Goal: Transaction & Acquisition: Purchase product/service

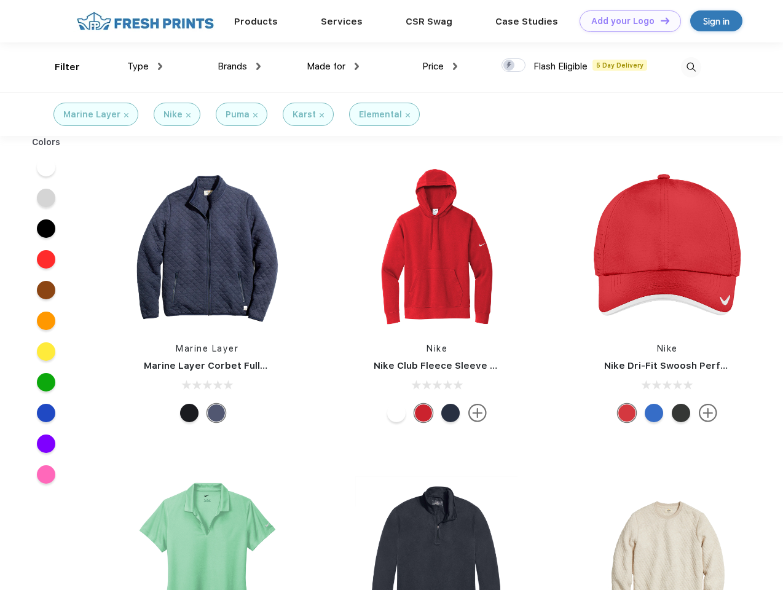
click at [626, 21] on link "Add your Logo Design Tool" at bounding box center [630, 21] width 101 height 22
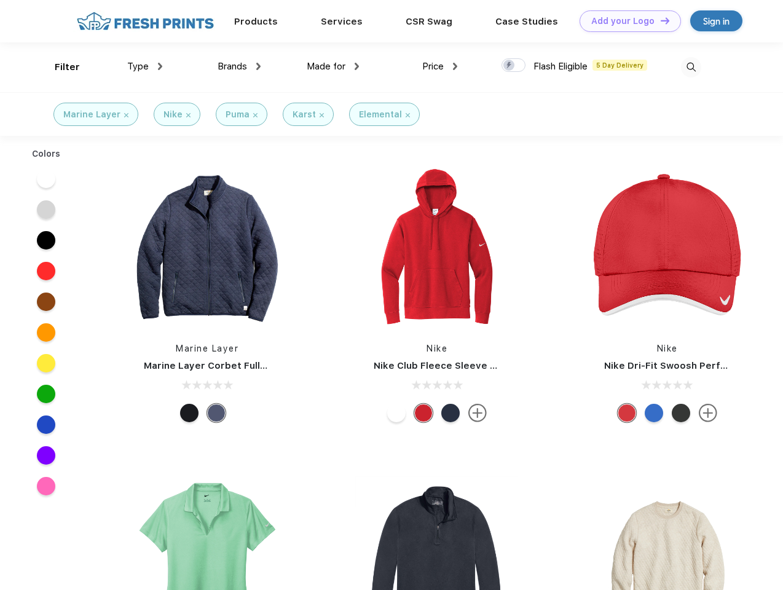
click at [0, 0] on div "Design Tool" at bounding box center [0, 0] width 0 height 0
click at [659, 20] on link "Add your Logo Design Tool" at bounding box center [630, 21] width 101 height 22
click at [59, 67] on div "Filter" at bounding box center [67, 67] width 25 height 14
click at [145, 66] on span "Type" at bounding box center [138, 66] width 22 height 11
click at [239, 66] on span "Brands" at bounding box center [233, 66] width 30 height 11
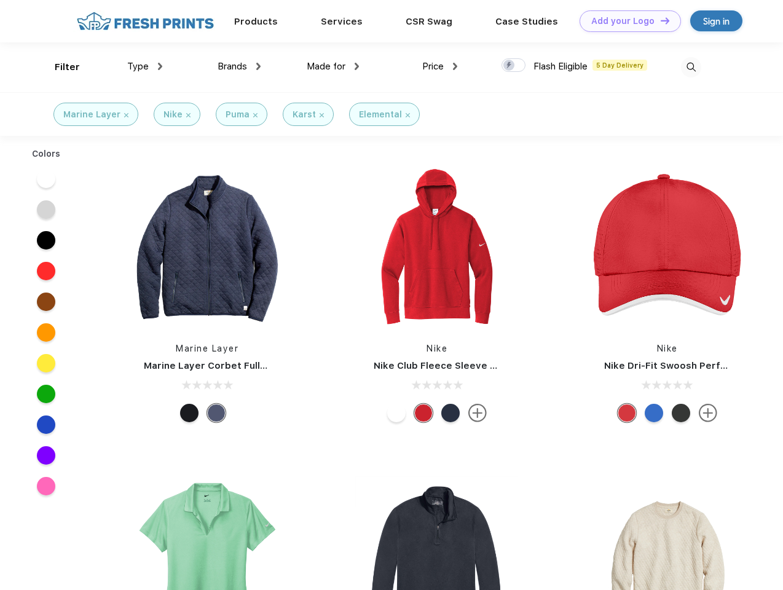
click at [333, 66] on span "Made for" at bounding box center [326, 66] width 39 height 11
click at [440, 66] on span "Price" at bounding box center [433, 66] width 22 height 11
click at [514, 66] on div at bounding box center [514, 65] width 24 height 14
click at [510, 66] on input "checkbox" at bounding box center [506, 62] width 8 height 8
click at [691, 67] on img at bounding box center [691, 67] width 20 height 20
